Goal: Task Accomplishment & Management: Manage account settings

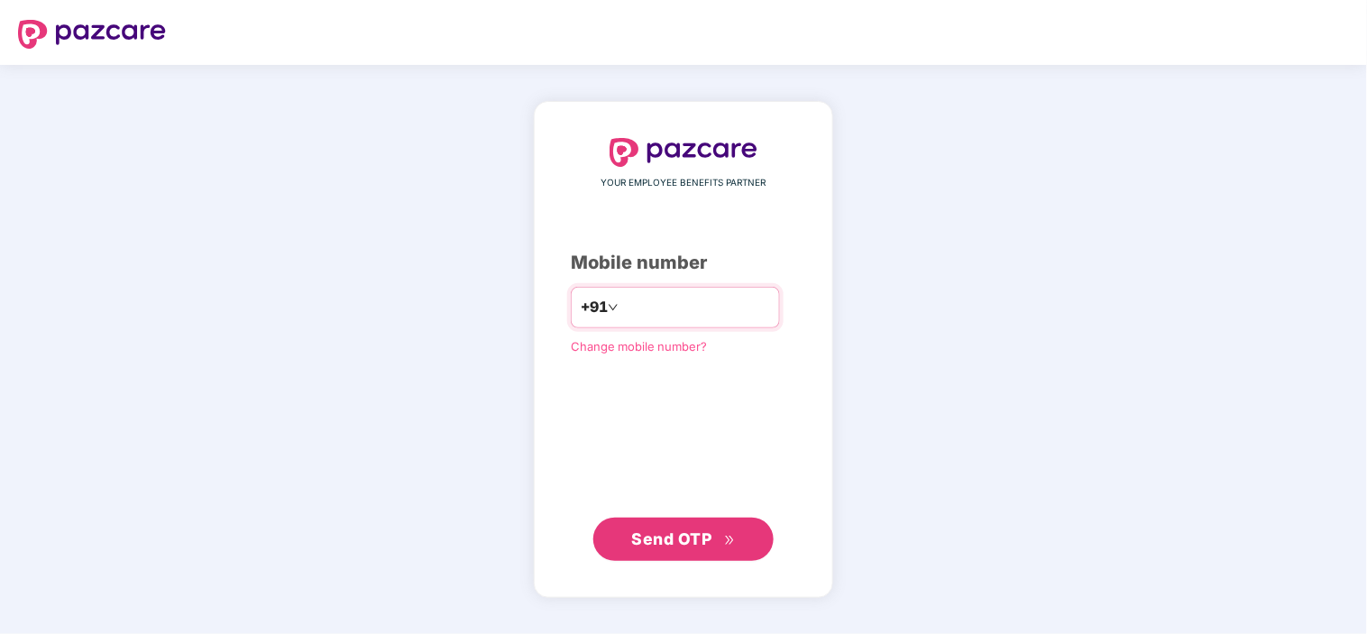
type input "**********"
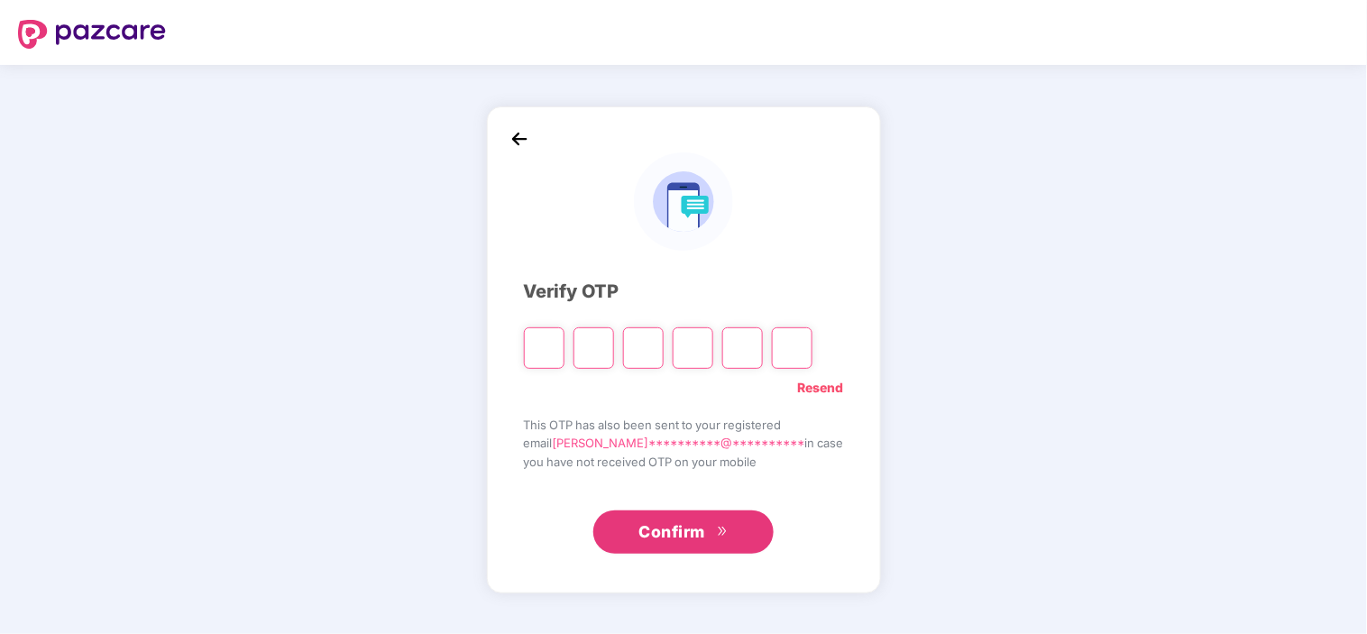
type input "*"
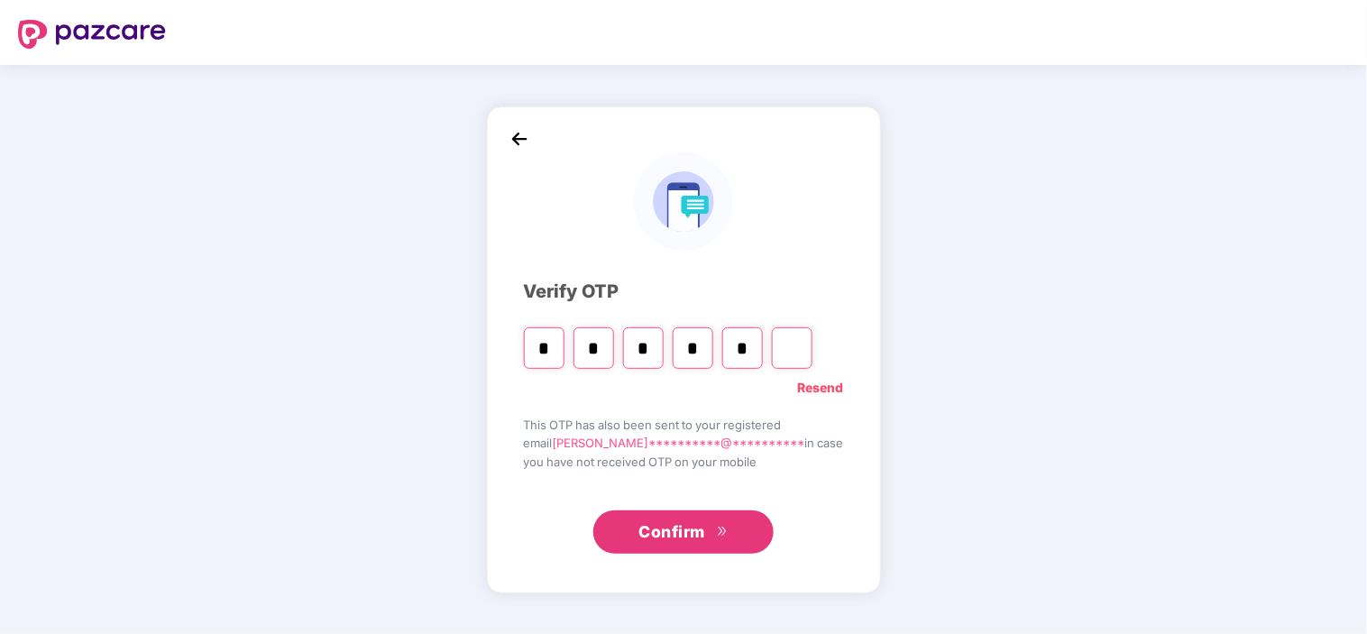
type input "*"
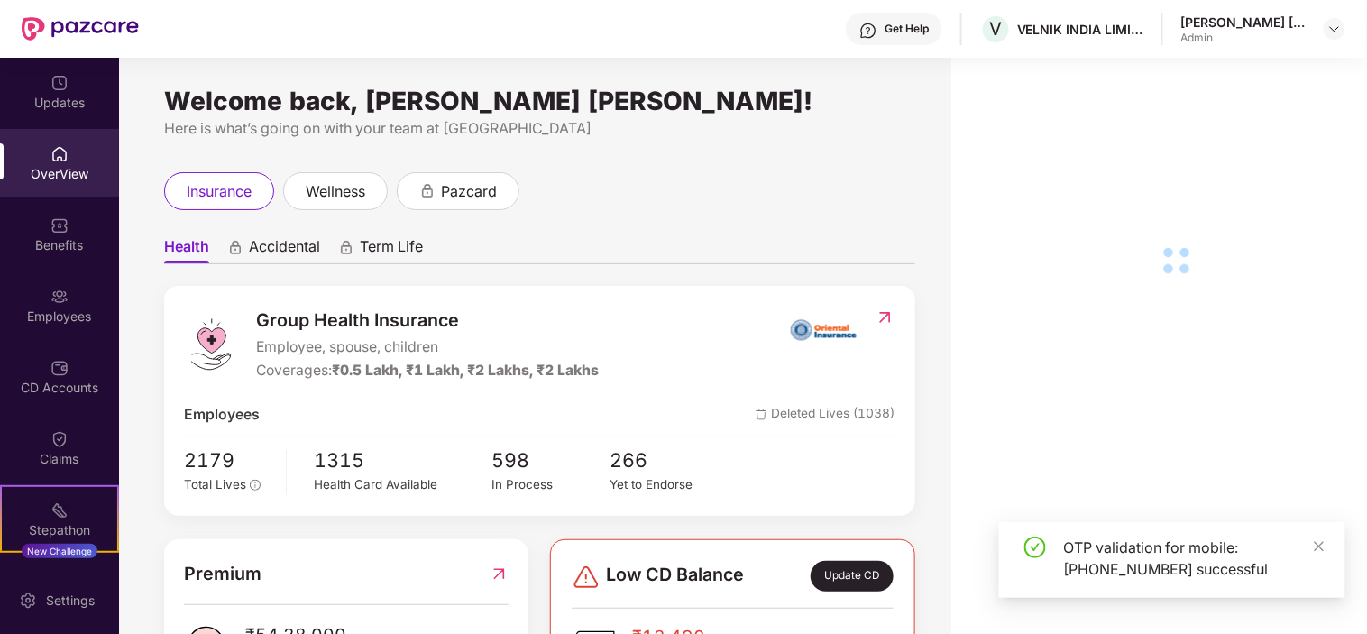
click at [69, 308] on div "Employees" at bounding box center [59, 317] width 119 height 18
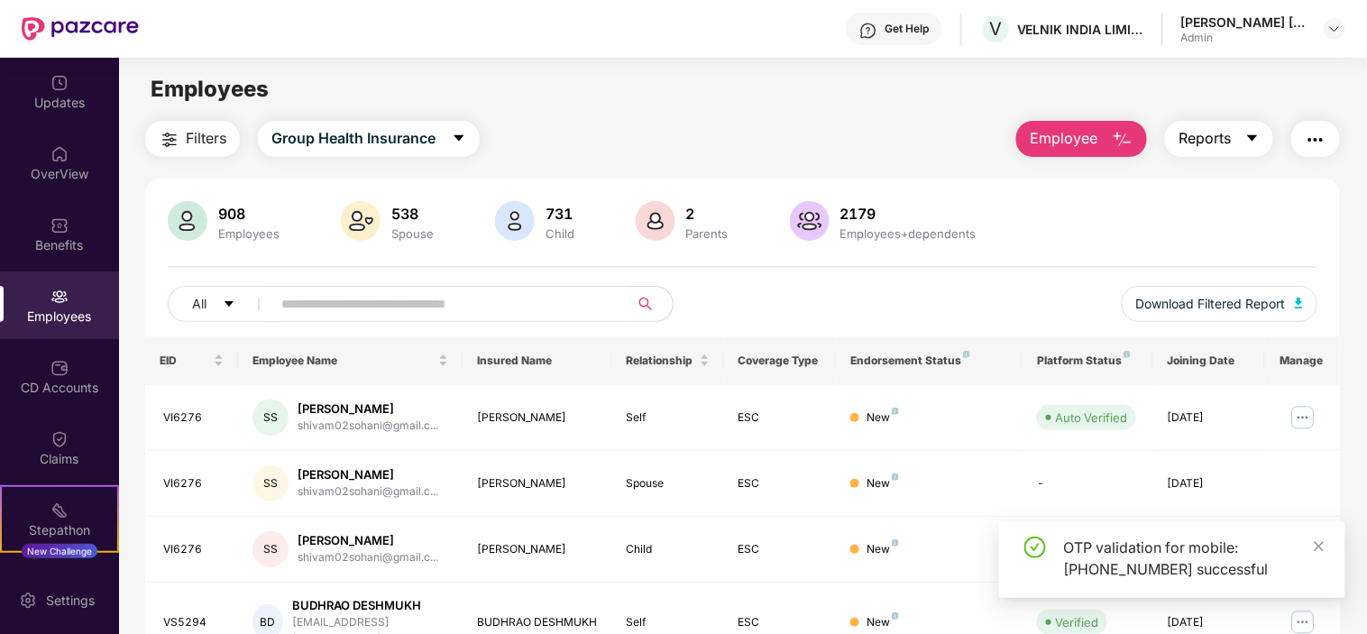
click at [1264, 137] on button "Reports" at bounding box center [1219, 139] width 108 height 36
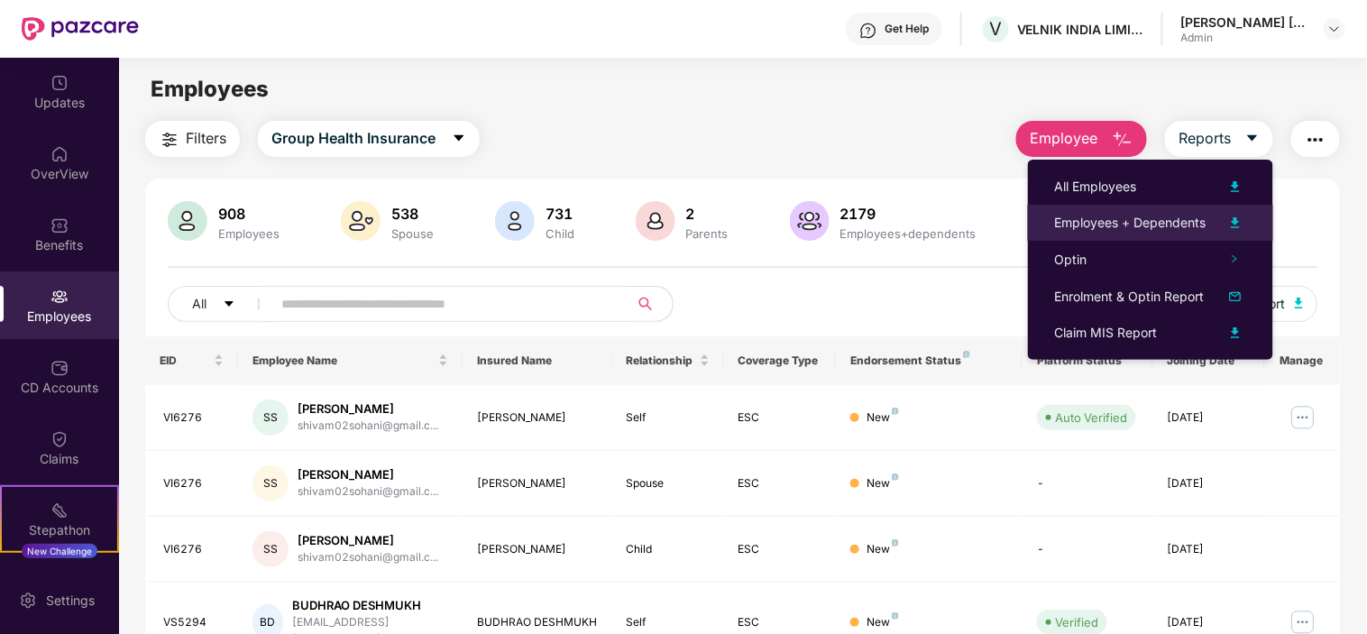
click at [1092, 224] on div "Employees + Dependents" at bounding box center [1130, 223] width 151 height 20
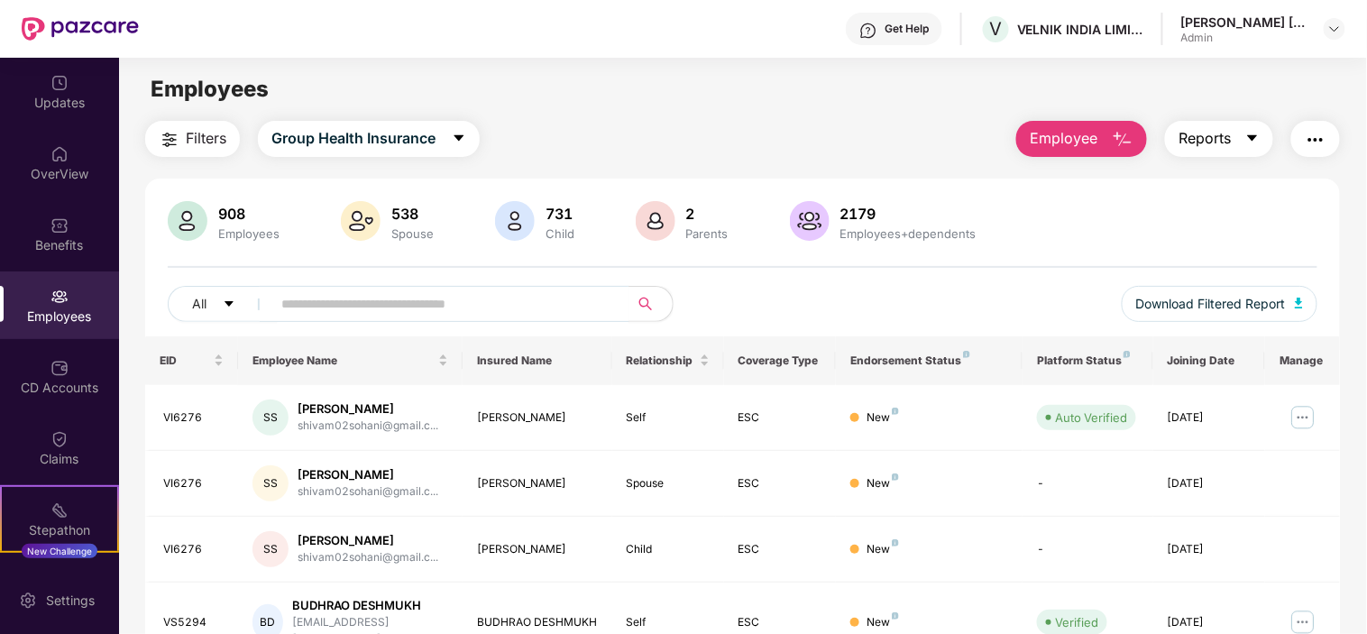
click at [1256, 140] on icon "caret-down" at bounding box center [1252, 138] width 14 height 14
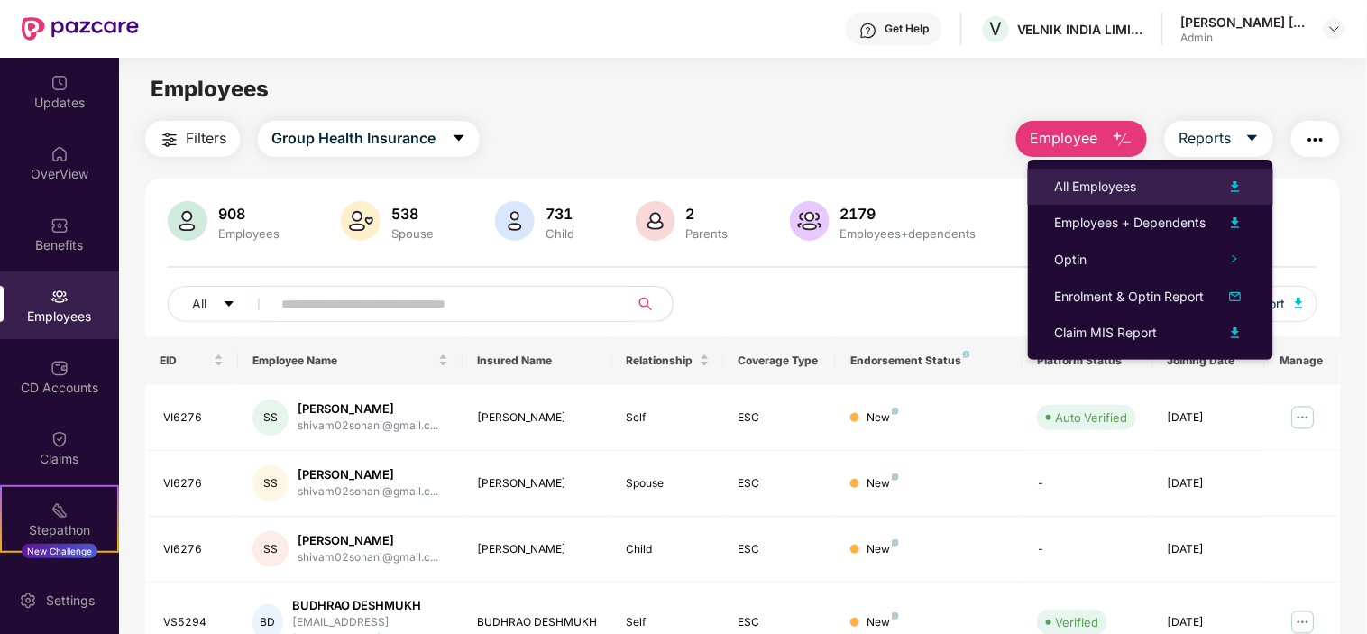
click at [1232, 184] on img at bounding box center [1236, 187] width 22 height 22
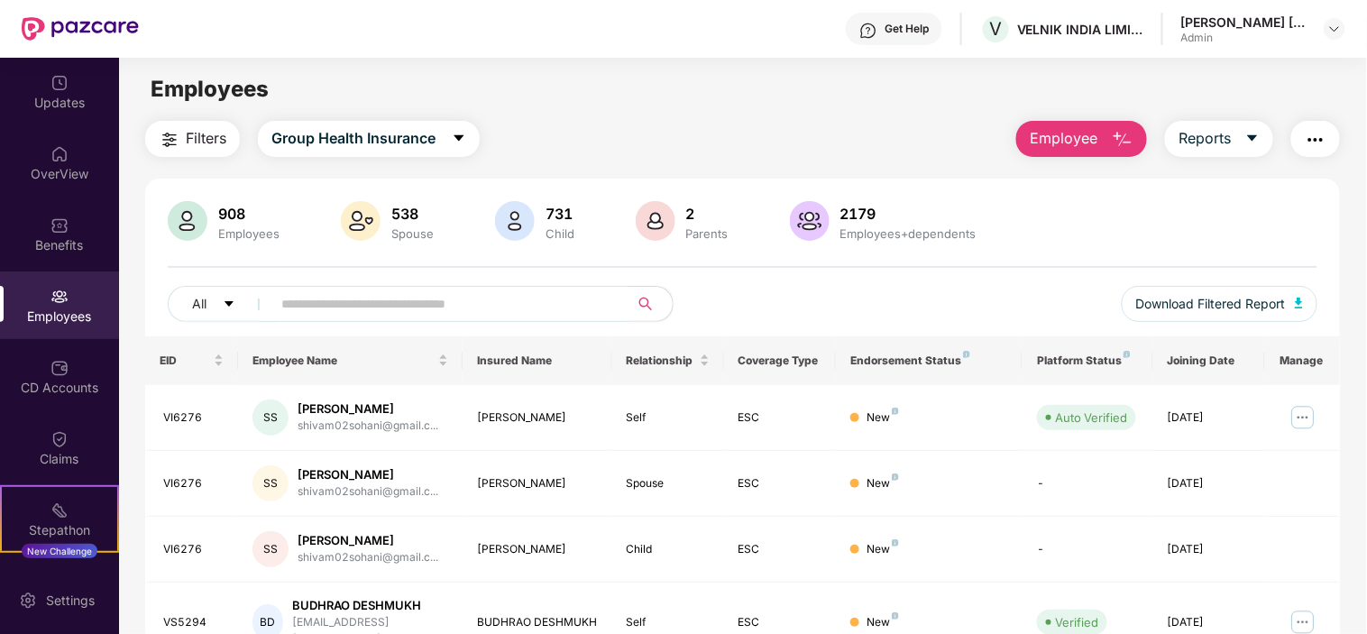
click at [1294, 136] on button "button" at bounding box center [1315, 139] width 49 height 36
click at [1248, 138] on icon "caret-down" at bounding box center [1252, 138] width 14 height 14
click at [431, 140] on span "Group Health Insurance" at bounding box center [353, 138] width 164 height 23
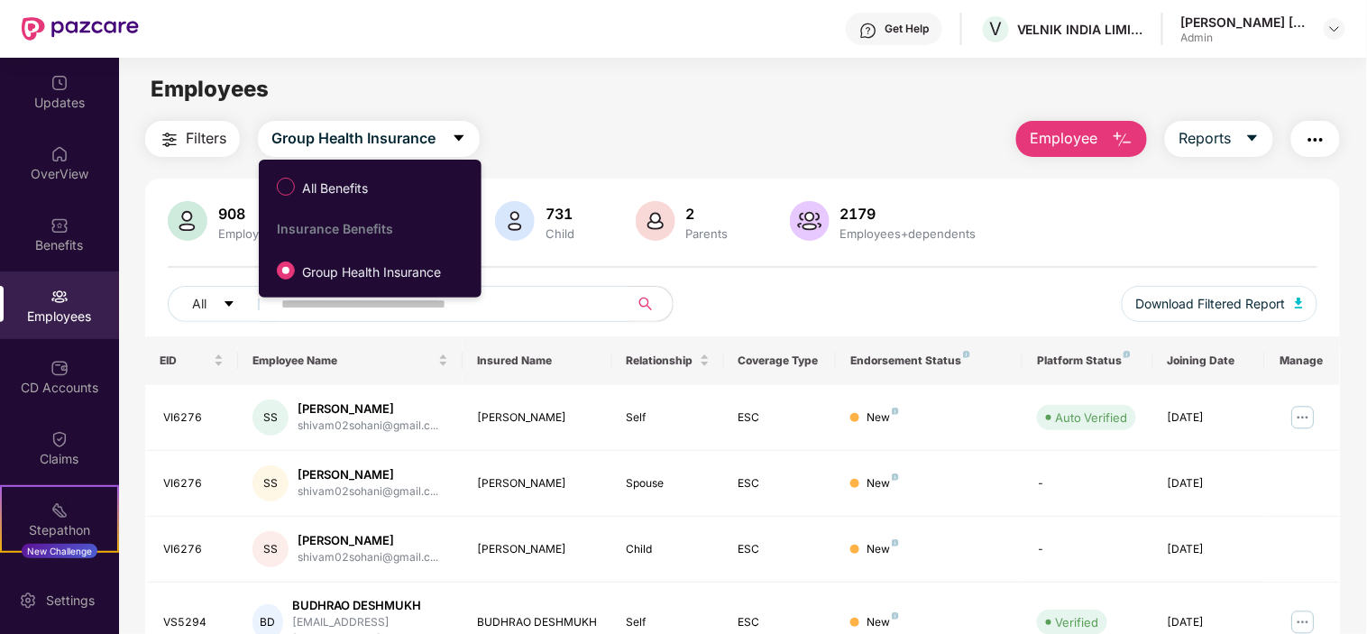
click at [195, 136] on span "Filters" at bounding box center [206, 138] width 41 height 23
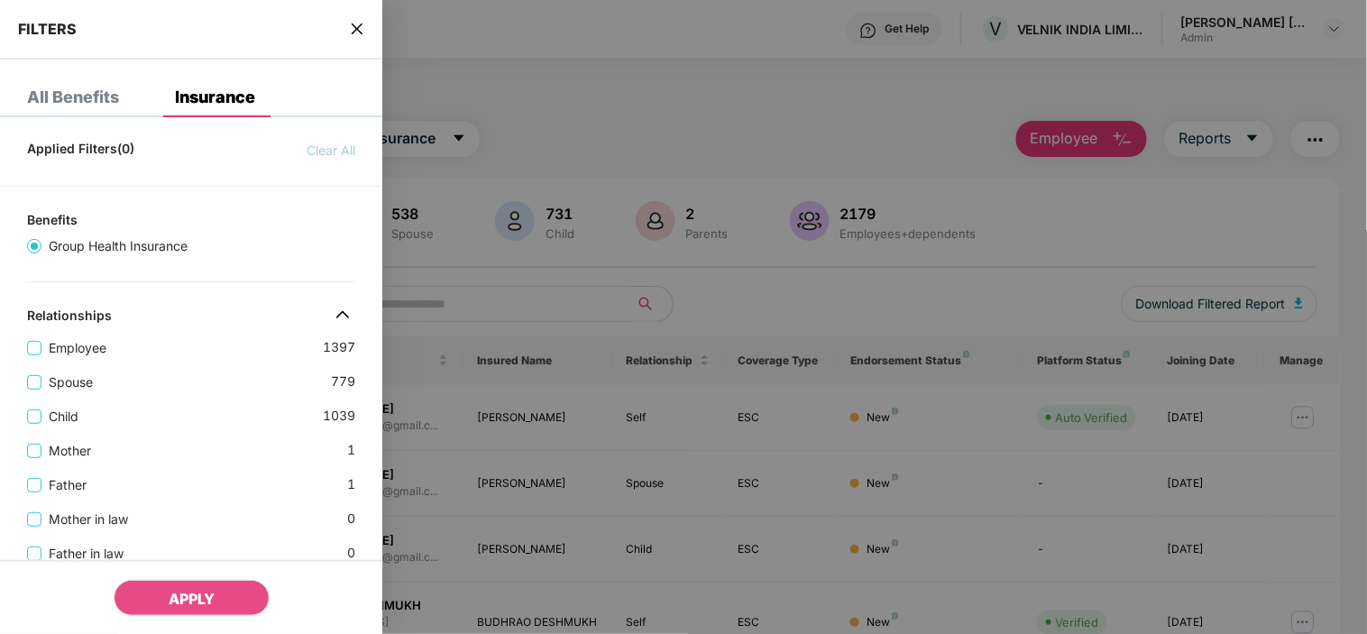
click at [535, 100] on div at bounding box center [683, 317] width 1367 height 634
click at [1236, 136] on div at bounding box center [683, 317] width 1367 height 634
click at [1270, 138] on div at bounding box center [683, 317] width 1367 height 634
click at [357, 34] on icon "close" at bounding box center [357, 29] width 14 height 14
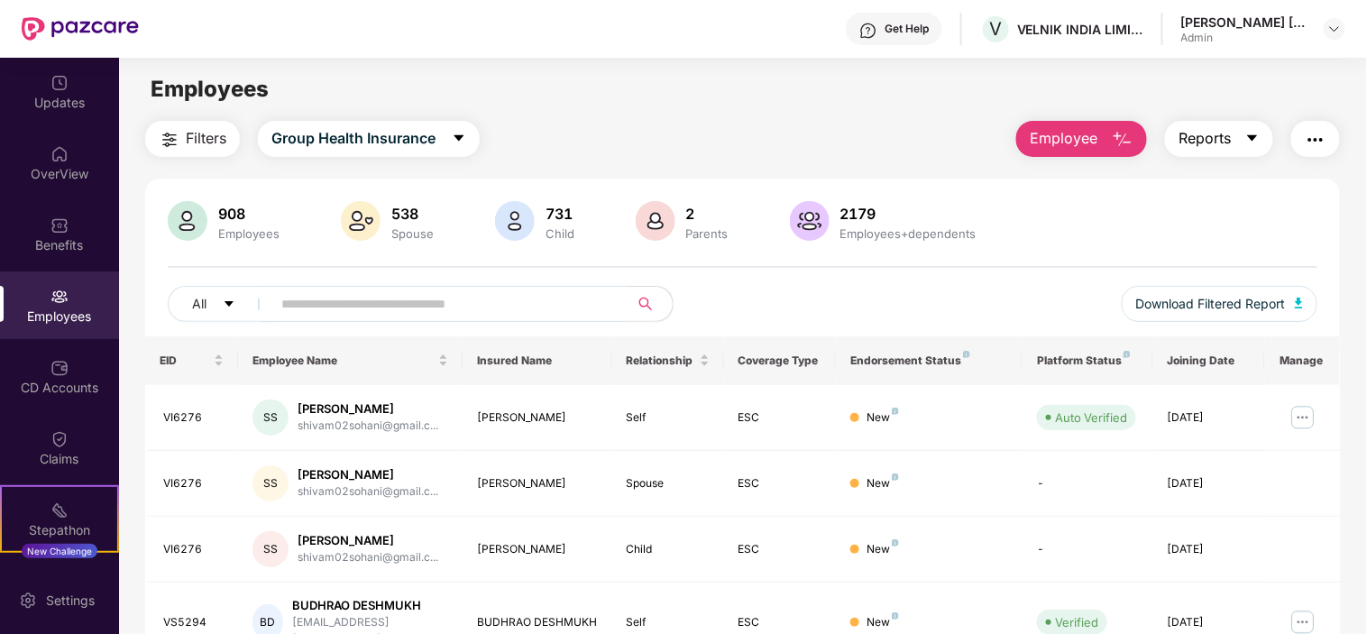
click at [1232, 142] on button "Reports" at bounding box center [1219, 139] width 108 height 36
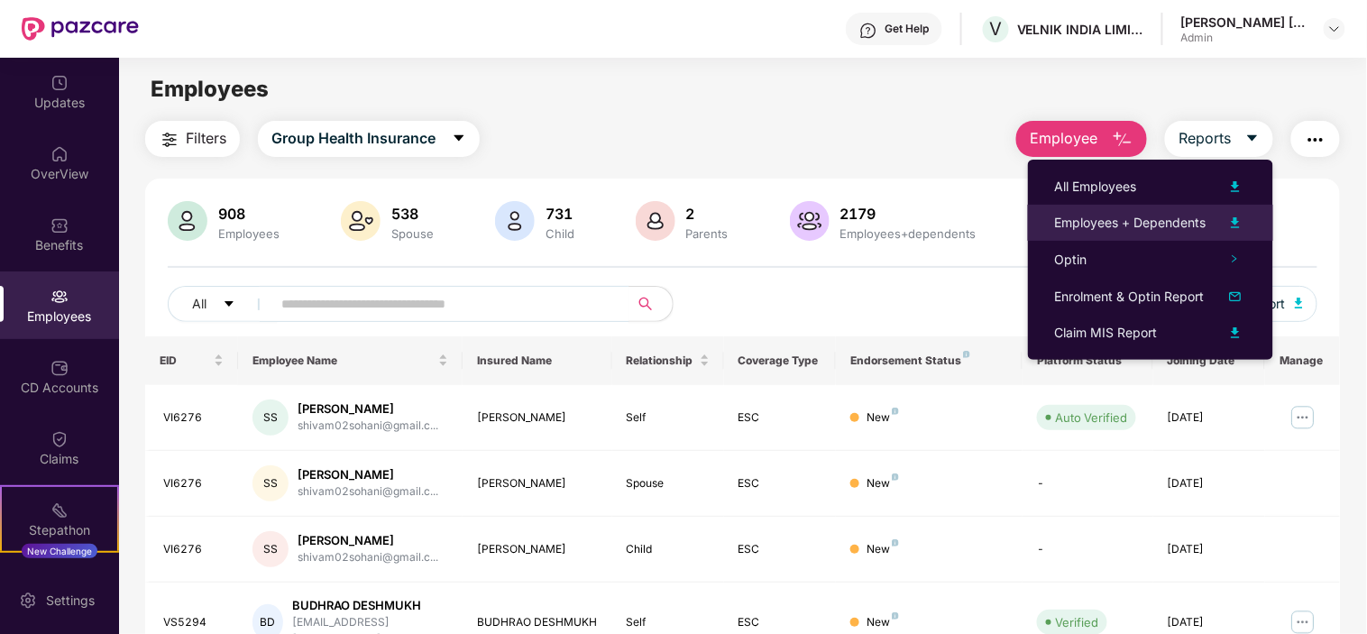
click at [1073, 220] on div "Employees + Dependents" at bounding box center [1130, 223] width 151 height 20
